Goal: Task Accomplishment & Management: Manage account settings

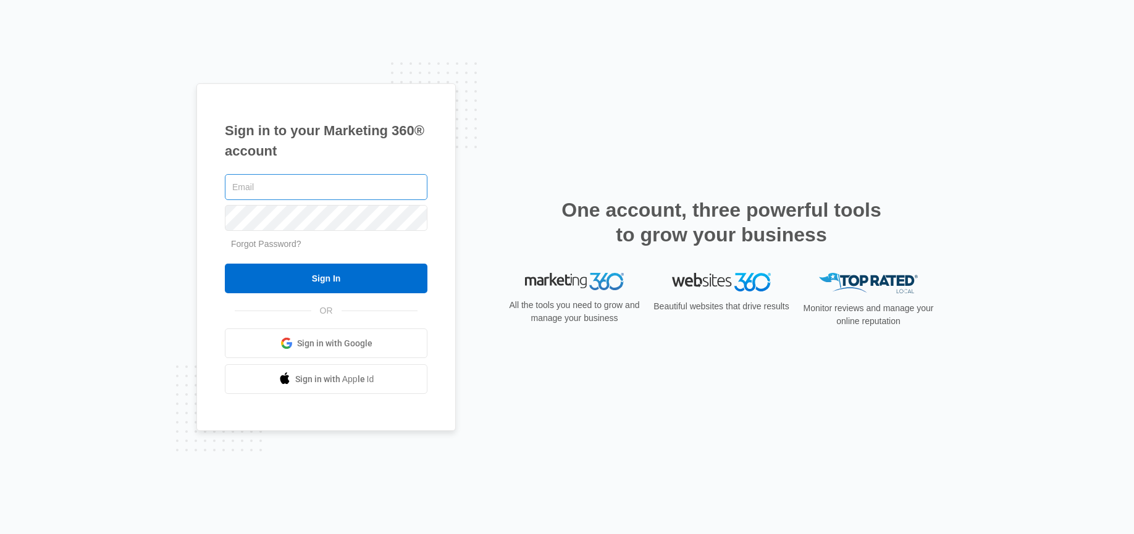
drag, startPoint x: 349, startPoint y: 184, endPoint x: 374, endPoint y: 175, distance: 26.7
click at [349, 184] on input "text" at bounding box center [326, 187] width 202 height 26
type input "Jmunn@acehydroseeding.com"
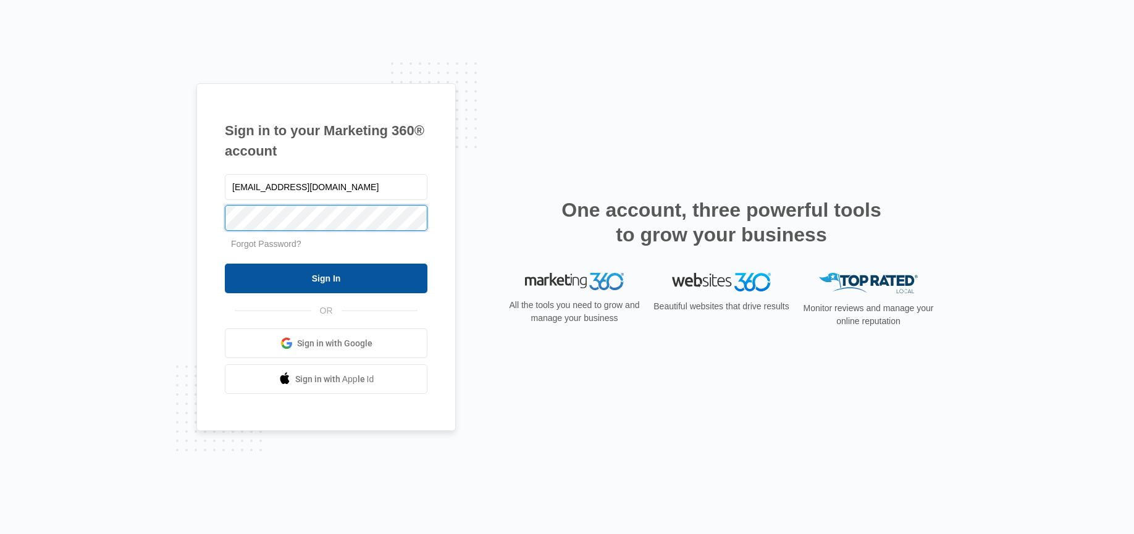
click at [225, 264] on input "Sign In" at bounding box center [326, 279] width 202 height 30
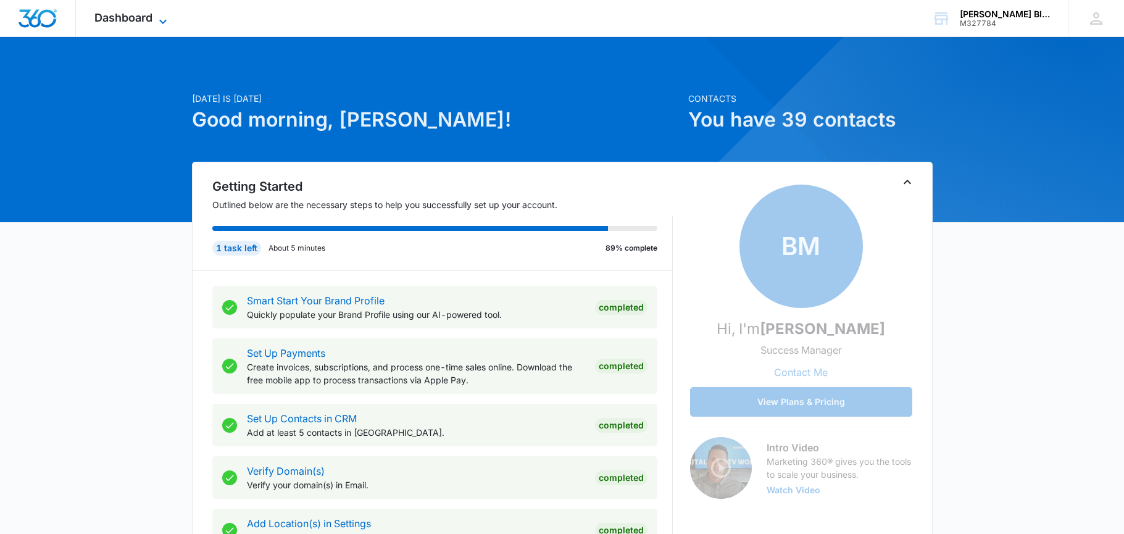
click at [120, 17] on span "Dashboard" at bounding box center [123, 17] width 58 height 13
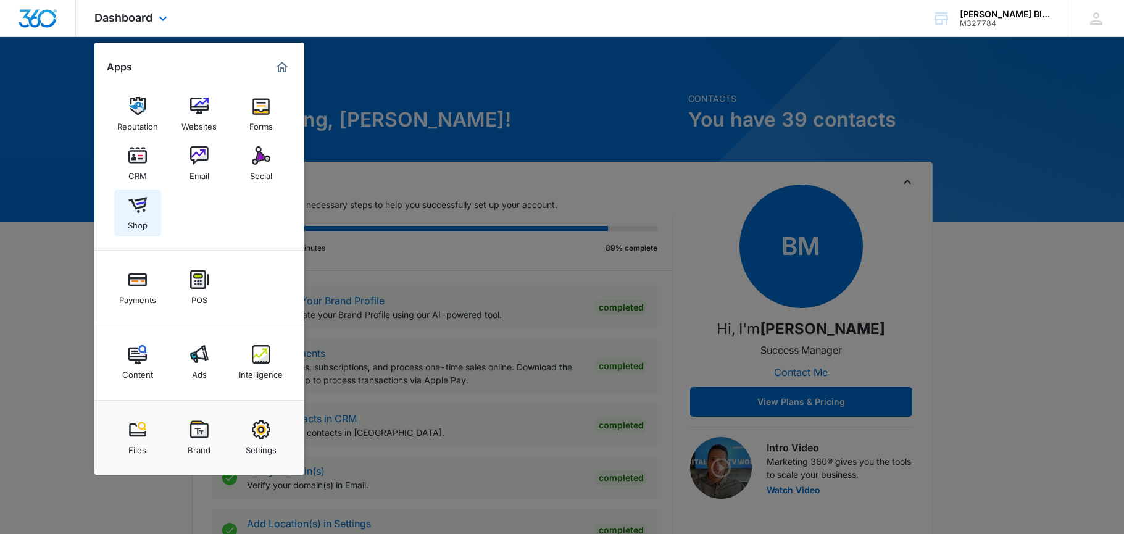
click at [129, 210] on img at bounding box center [137, 205] width 19 height 19
